Goal: Communication & Community: Participate in discussion

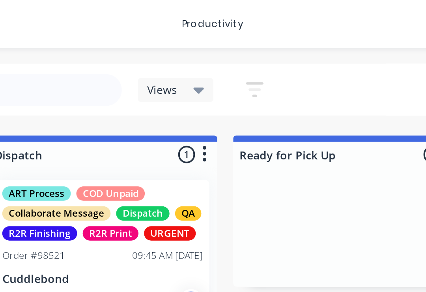
scroll to position [0, 2016]
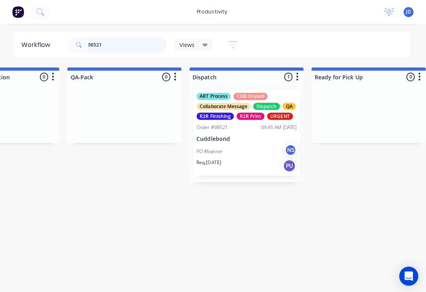
click at [115, 48] on input "98521" at bounding box center [129, 45] width 78 height 16
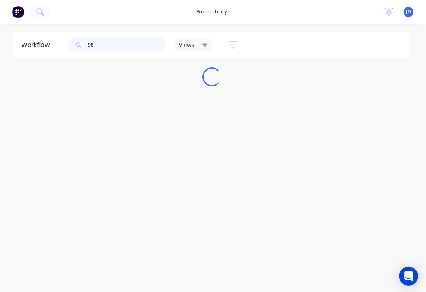
scroll to position [0, 0]
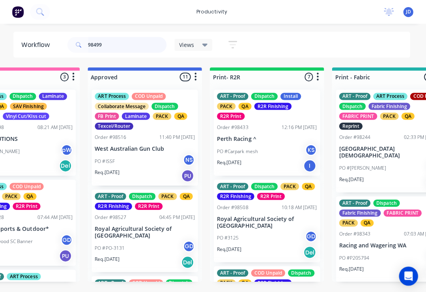
click at [118, 50] on input "98499" at bounding box center [129, 45] width 78 height 16
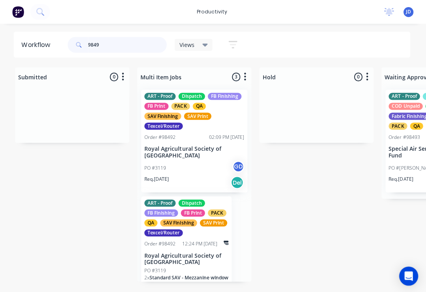
type input "98499"
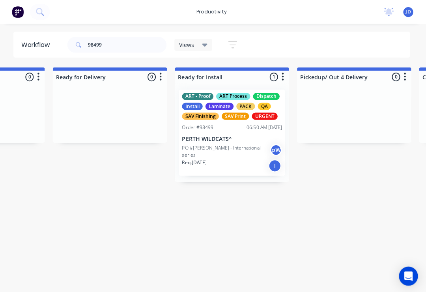
scroll to position [0, 2465]
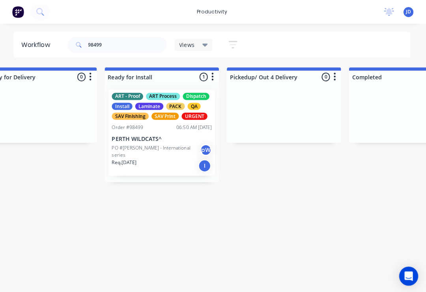
click at [156, 135] on p "PERTH WILDCATS^" at bounding box center [164, 138] width 100 height 7
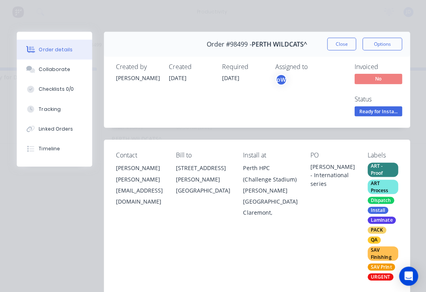
click at [60, 67] on div "Collaborate" at bounding box center [56, 69] width 31 height 7
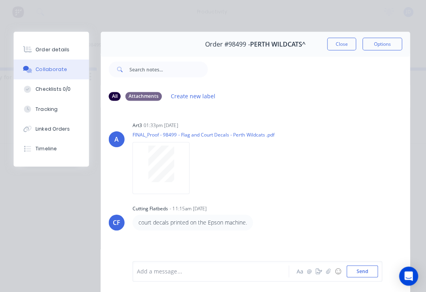
click at [325, 271] on button "button" at bounding box center [329, 269] width 9 height 9
click at [379, 263] on div "Add a message... Aa @ ☺ Send" at bounding box center [258, 250] width 249 height 61
click at [366, 273] on button "Send" at bounding box center [363, 270] width 31 height 12
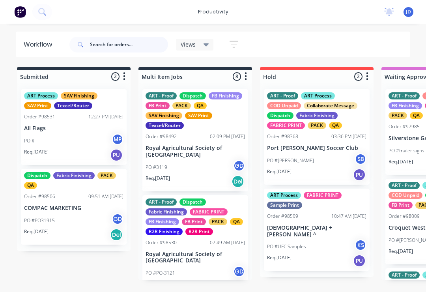
click at [113, 50] on input "text" at bounding box center [129, 45] width 78 height 16
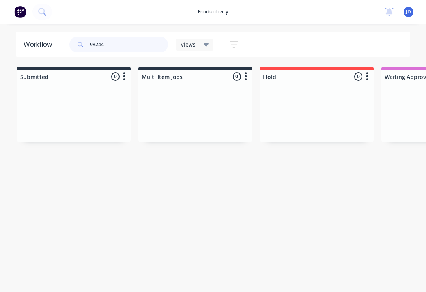
type input "98244"
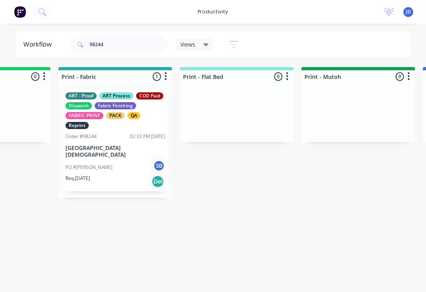
click at [125, 149] on p "[GEOGRAPHIC_DATA][DEMOGRAPHIC_DATA]" at bounding box center [116, 151] width 100 height 13
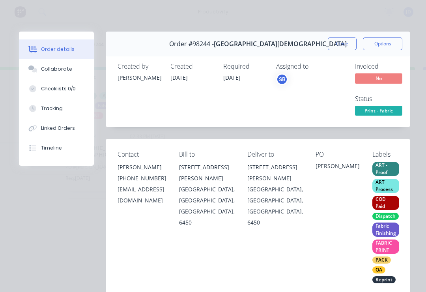
click at [56, 70] on div "Collaborate" at bounding box center [56, 69] width 31 height 7
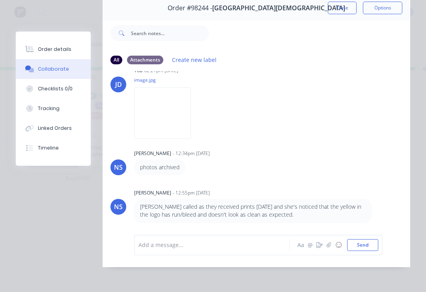
scroll to position [393, 0]
click at [328, 246] on icon "button" at bounding box center [329, 245] width 5 height 6
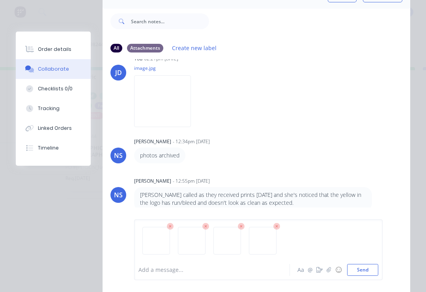
click at [366, 270] on button "Send" at bounding box center [363, 270] width 31 height 12
